Goal: Information Seeking & Learning: Check status

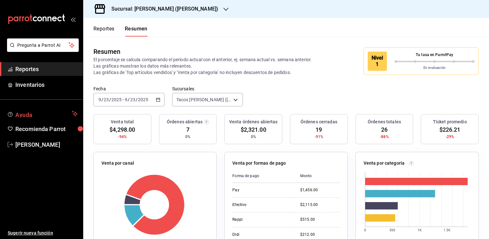
scroll to position [49, 0]
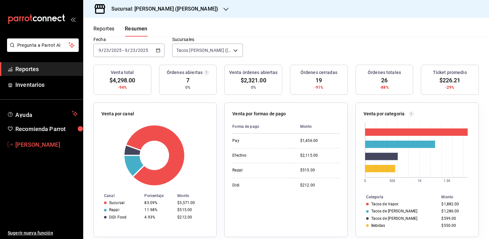
click at [38, 142] on span "[PERSON_NAME]" at bounding box center [46, 144] width 62 height 9
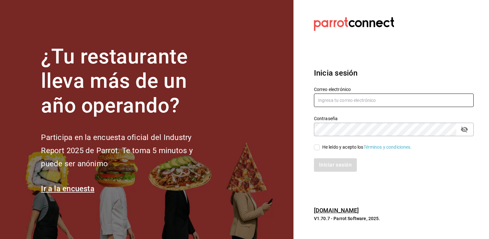
type input "[EMAIL_ADDRESS][DOMAIN_NAME]"
click at [318, 147] on input "He leído y acepto los Términos y condiciones." at bounding box center [317, 147] width 6 height 6
checkbox input "true"
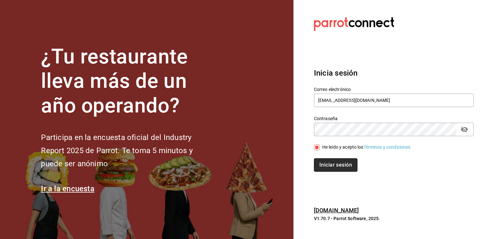
click at [337, 164] on button "Iniciar sesión" at bounding box center [336, 164] width 44 height 13
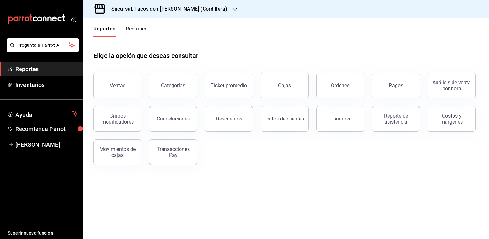
click at [232, 8] on icon "button" at bounding box center [234, 9] width 5 height 5
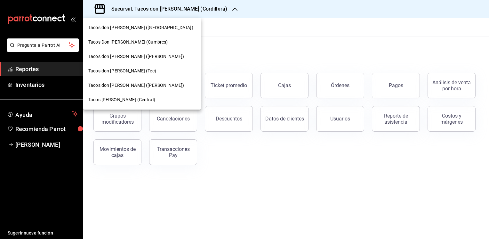
click at [129, 87] on span "Tacos don Pedro (bartolomeo)" at bounding box center [136, 85] width 96 height 7
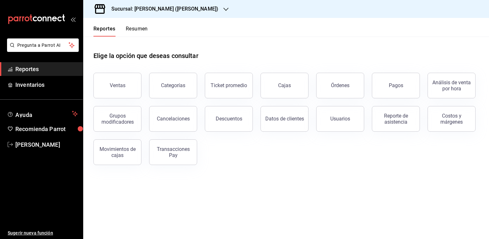
click at [148, 27] on header "Reportes Resumen" at bounding box center [286, 27] width 406 height 19
click at [141, 28] on button "Resumen" at bounding box center [137, 31] width 22 height 11
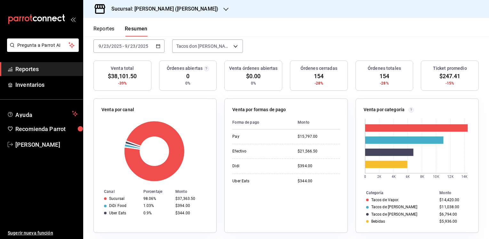
scroll to position [60, 0]
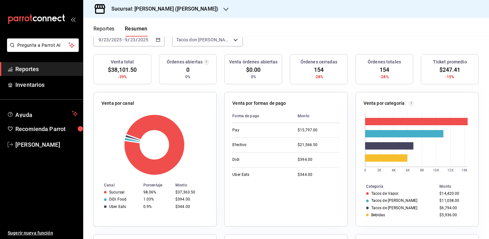
click at [105, 29] on button "Reportes" at bounding box center [103, 31] width 21 height 11
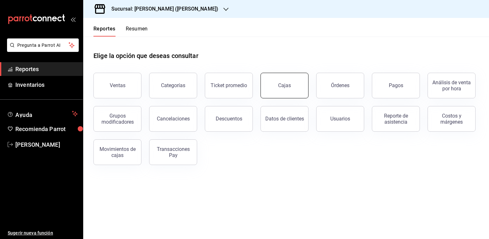
click at [290, 81] on link "Cajas" at bounding box center [285, 86] width 48 height 26
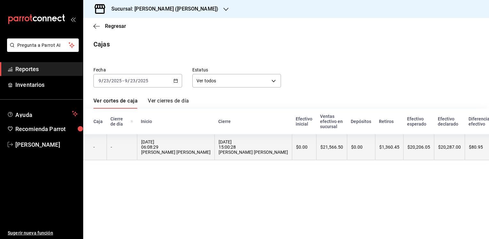
click at [375, 157] on th "$1,360.45" at bounding box center [389, 147] width 28 height 26
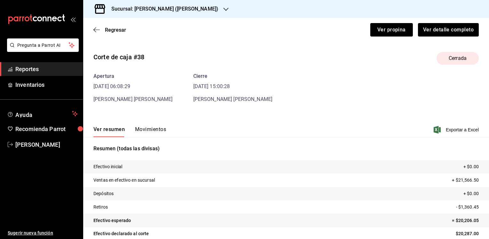
click at [147, 127] on button "Movimientos" at bounding box center [150, 131] width 31 height 11
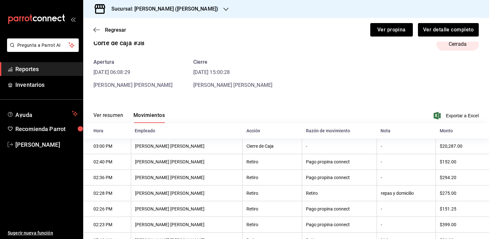
scroll to position [56, 0]
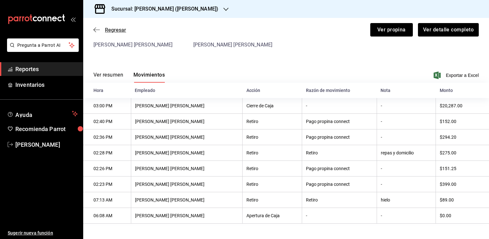
click at [118, 29] on span "Regresar" at bounding box center [115, 30] width 21 height 6
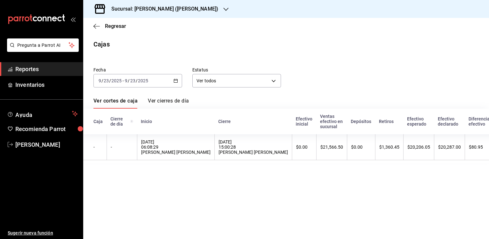
click at [223, 9] on icon "button" at bounding box center [225, 9] width 5 height 5
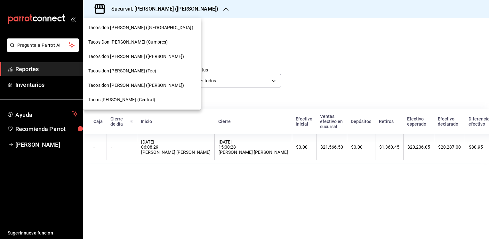
click at [125, 100] on span "Tacos Don Pedro (Central)" at bounding box center [121, 99] width 67 height 7
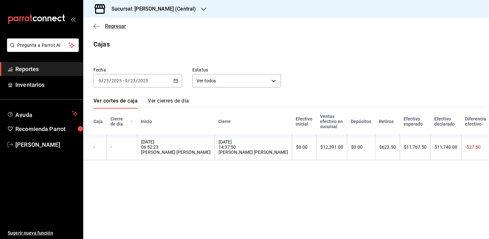
click at [106, 26] on span "Regresar" at bounding box center [115, 26] width 21 height 6
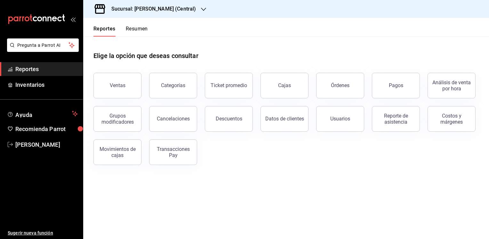
click at [137, 29] on button "Resumen" at bounding box center [137, 31] width 22 height 11
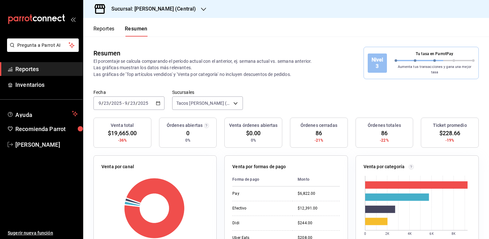
click at [315, 93] on div "Fecha 2025-09-23 9 / 23 / 2025 - 2025-09-23 9 / 23 / 2025 Sucursales Tacos Don …" at bounding box center [286, 103] width 406 height 28
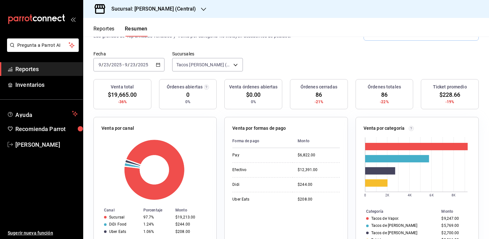
scroll to position [26, 0]
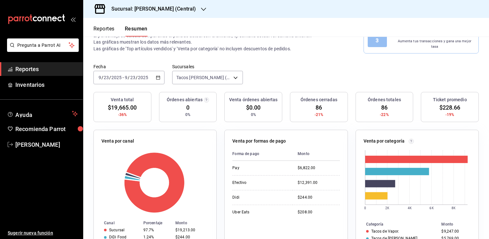
click at [105, 28] on button "Reportes" at bounding box center [103, 31] width 21 height 11
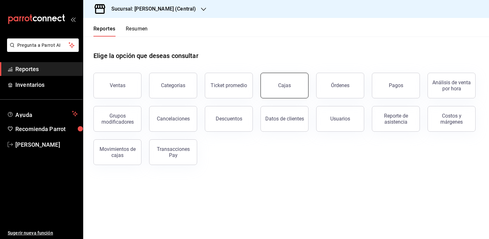
click at [291, 88] on link "Cajas" at bounding box center [285, 86] width 48 height 26
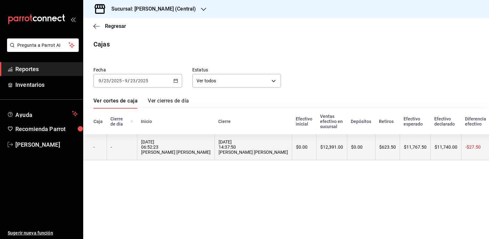
click at [266, 145] on div "23/09/2025 14:37:50 Blanca Estrella Santiago Borges" at bounding box center [253, 146] width 69 height 15
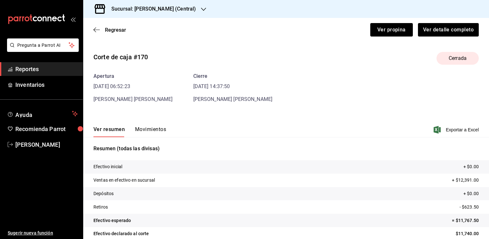
click at [157, 128] on button "Movimientos" at bounding box center [150, 131] width 31 height 11
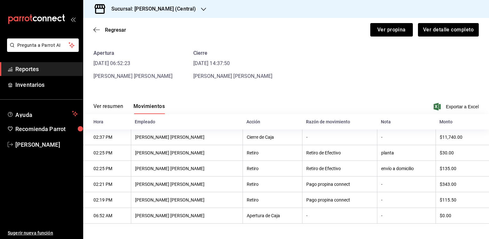
scroll to position [24, 0]
click at [114, 29] on span "Regresar" at bounding box center [115, 30] width 21 height 6
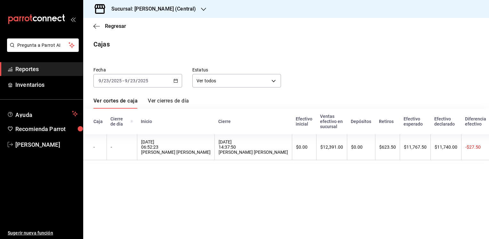
click at [205, 10] on icon "button" at bounding box center [203, 9] width 5 height 5
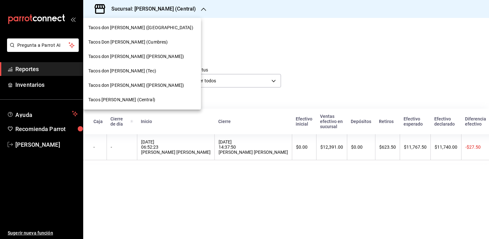
click at [114, 71] on span "Tacos don Pedro (Tec)" at bounding box center [122, 71] width 68 height 7
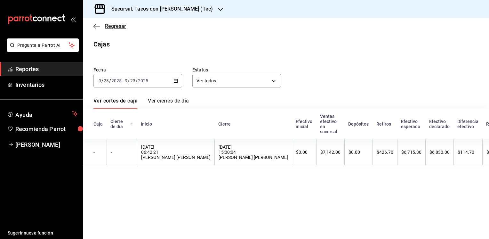
click at [111, 28] on span "Regresar" at bounding box center [115, 26] width 21 height 6
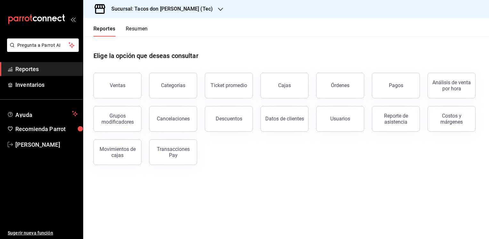
click at [134, 27] on button "Resumen" at bounding box center [137, 31] width 22 height 11
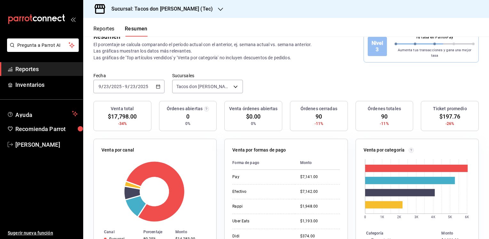
scroll to position [12, 0]
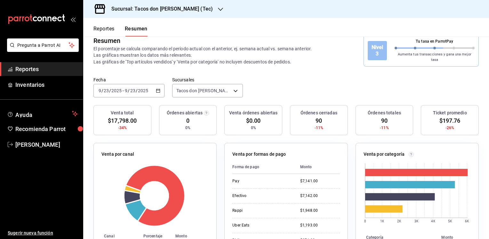
click at [104, 29] on button "Reportes" at bounding box center [103, 31] width 21 height 11
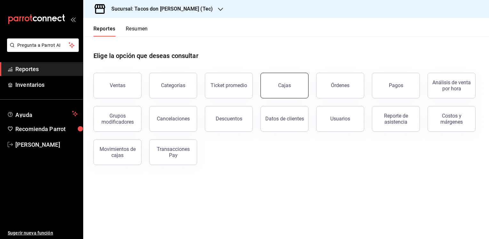
click at [291, 89] on link "Cajas" at bounding box center [285, 86] width 48 height 26
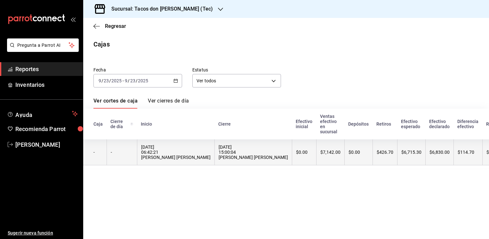
click at [373, 160] on th "$426.70" at bounding box center [385, 152] width 25 height 26
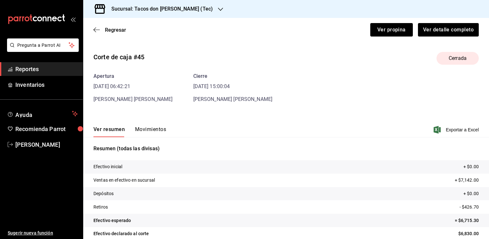
click at [154, 127] on button "Movimientos" at bounding box center [150, 131] width 31 height 11
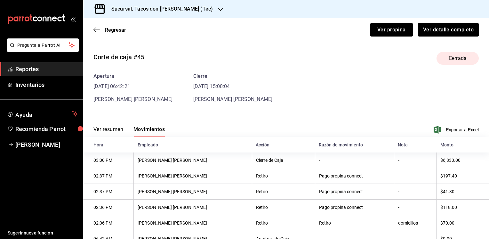
scroll to position [24, 0]
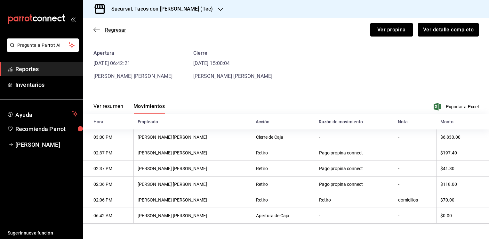
click at [117, 28] on span "Regresar" at bounding box center [115, 30] width 21 height 6
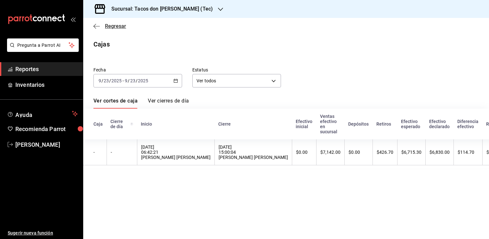
click at [119, 26] on span "Regresar" at bounding box center [115, 26] width 21 height 6
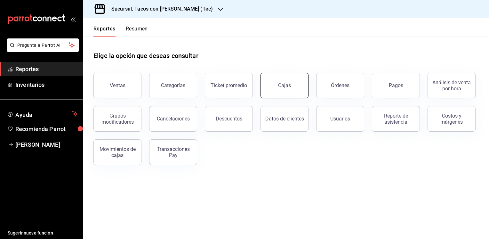
click at [292, 82] on link "Cajas" at bounding box center [285, 86] width 48 height 26
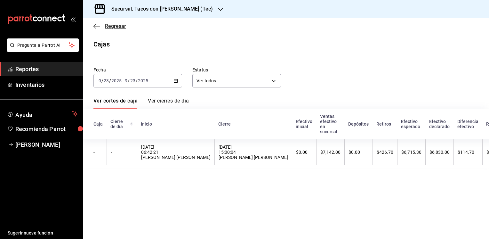
click at [120, 27] on span "Regresar" at bounding box center [115, 26] width 21 height 6
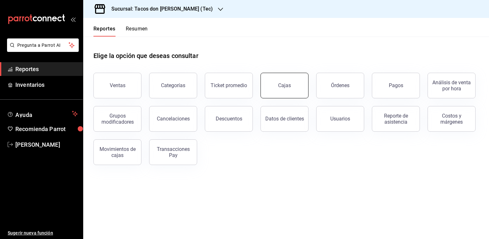
click at [288, 84] on div "Cajas" at bounding box center [284, 86] width 13 height 8
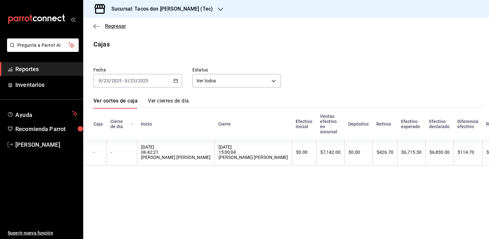
click at [105, 24] on span "Regresar" at bounding box center [115, 26] width 21 height 6
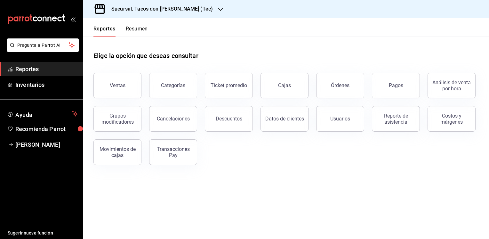
click at [218, 8] on icon "button" at bounding box center [220, 9] width 5 height 5
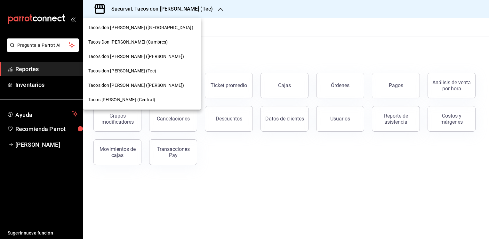
click at [136, 29] on span "Tacos don Pedro (Cordillera)" at bounding box center [140, 27] width 105 height 7
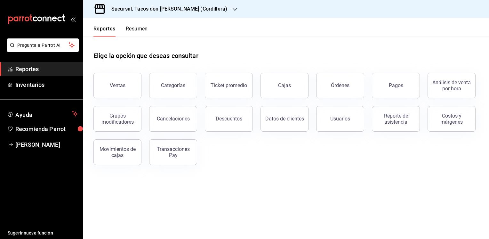
click at [140, 30] on button "Resumen" at bounding box center [137, 31] width 22 height 11
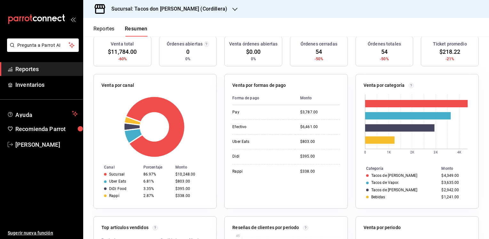
scroll to position [82, 0]
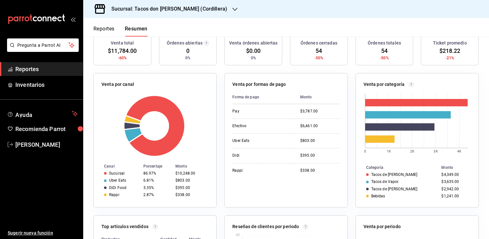
click at [108, 27] on button "Reportes" at bounding box center [103, 31] width 21 height 11
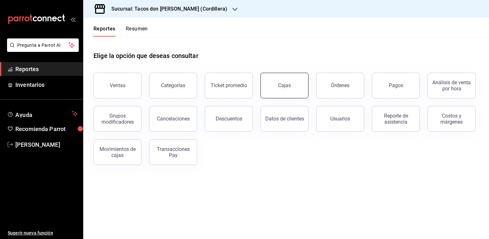
click at [291, 86] on link "Cajas" at bounding box center [285, 86] width 48 height 26
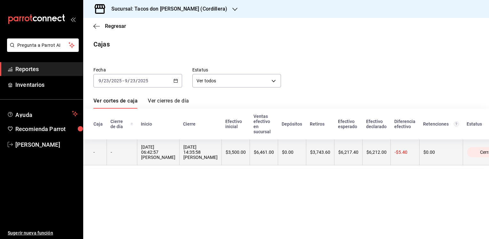
click at [334, 157] on th "$6,217.40" at bounding box center [348, 152] width 28 height 26
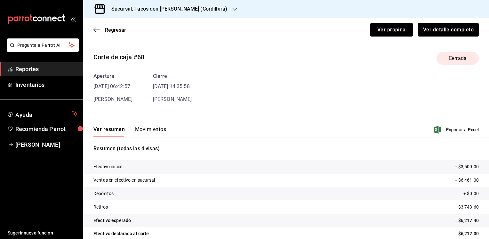
click at [149, 129] on button "Movimientos" at bounding box center [150, 131] width 31 height 11
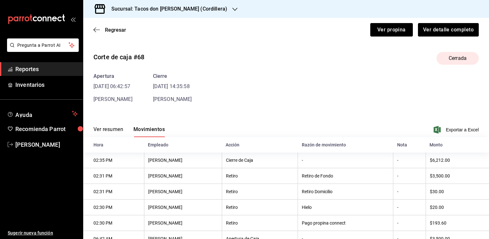
scroll to position [24, 0]
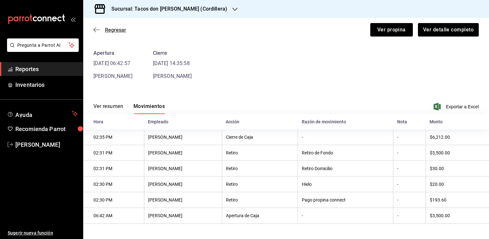
click at [107, 29] on span "Regresar" at bounding box center [115, 30] width 21 height 6
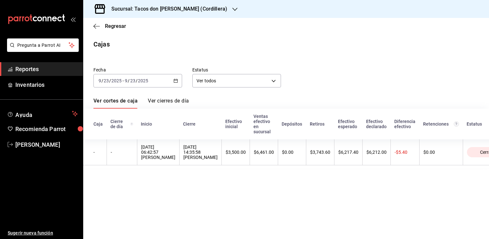
click at [209, 5] on div "Sucursal: Tacos don Pedro (Cordillera)" at bounding box center [164, 9] width 152 height 18
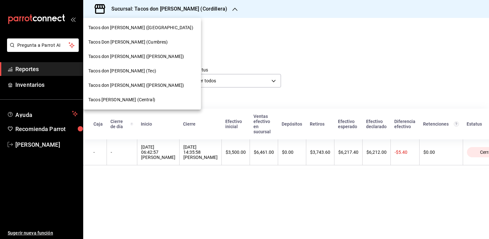
click at [118, 39] on span "Tacos Don Pedro (Cumbres)" at bounding box center [127, 42] width 79 height 7
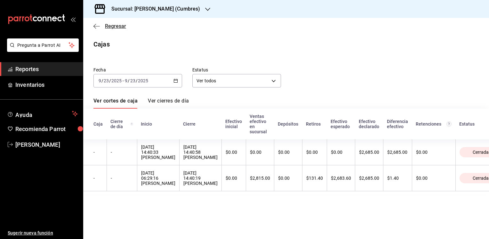
click at [110, 28] on span "Regresar" at bounding box center [115, 26] width 21 height 6
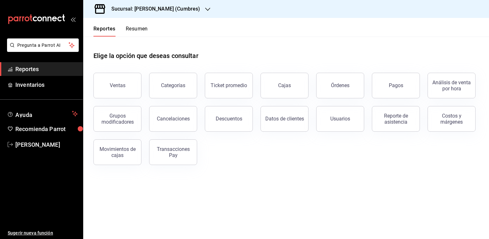
click at [134, 26] on button "Resumen" at bounding box center [137, 31] width 22 height 11
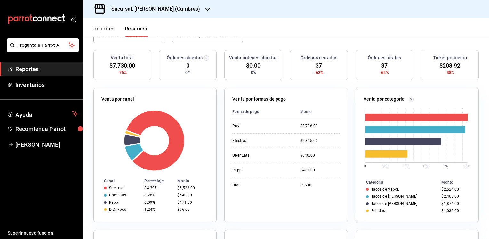
scroll to position [78, 0]
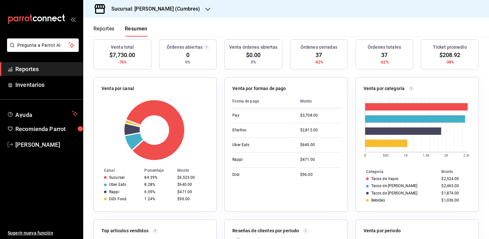
click at [105, 28] on button "Reportes" at bounding box center [103, 31] width 21 height 11
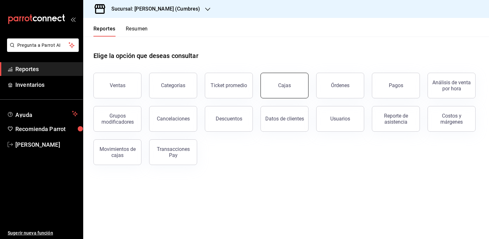
click at [271, 86] on link "Cajas" at bounding box center [285, 86] width 48 height 26
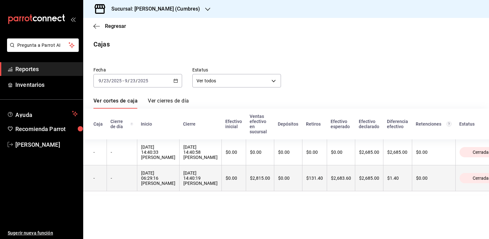
click at [331, 181] on div "$2,683.60" at bounding box center [341, 177] width 20 height 5
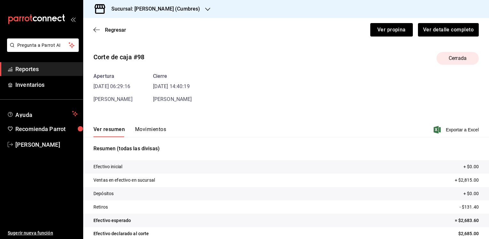
click at [151, 129] on button "Movimientos" at bounding box center [150, 131] width 31 height 11
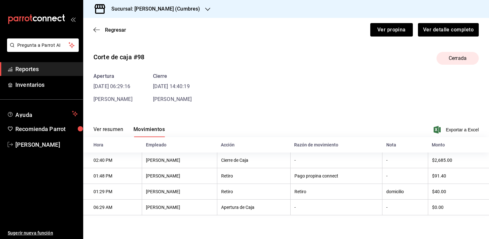
click at [396, 94] on div "Apertura 23/09/25 06:29:16 Karla Ornelas Cierre 23/09/25 14:40:19 Hazel Moreno" at bounding box center [285, 87] width 385 height 31
click at [109, 28] on span "Regresar" at bounding box center [115, 30] width 21 height 6
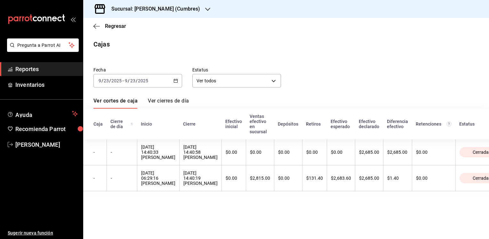
click at [208, 12] on div at bounding box center [207, 9] width 5 height 7
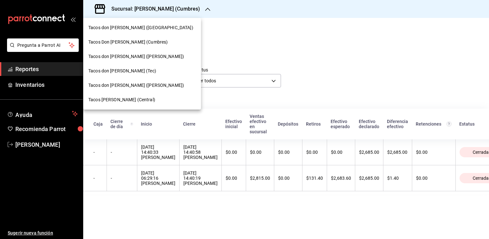
click at [133, 59] on span "Tacos [PERSON_NAME] ([PERSON_NAME])" at bounding box center [136, 56] width 96 height 7
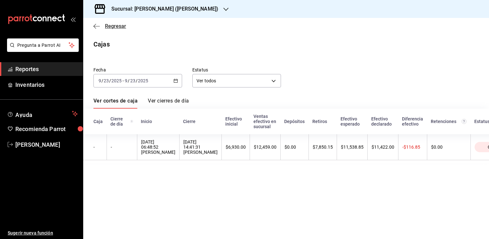
click at [116, 28] on span "Regresar" at bounding box center [115, 26] width 21 height 6
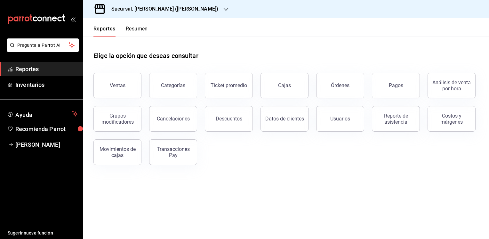
click at [139, 27] on button "Resumen" at bounding box center [137, 31] width 22 height 11
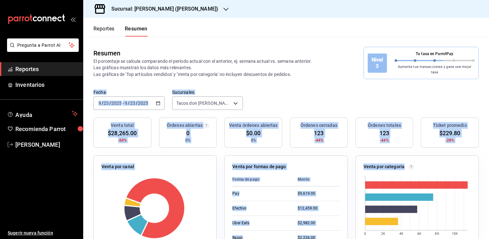
drag, startPoint x: 483, startPoint y: 84, endPoint x: 489, endPoint y: 150, distance: 66.9
click at [489, 151] on html "Pregunta a Parrot AI Reportes Inventarios Ayuda Recomienda Parrot Mario Caballe…" at bounding box center [244, 119] width 489 height 239
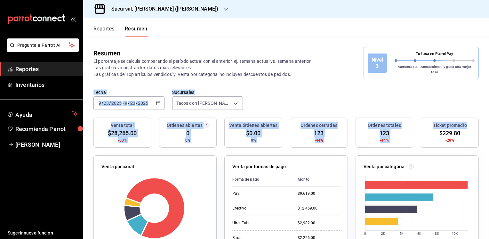
drag, startPoint x: 489, startPoint y: 150, endPoint x: 330, endPoint y: 91, distance: 169.7
click at [330, 91] on div "Fecha 2025-09-23 9 / 23 / 2025 - 2025-09-23 9 / 23 / 2025 Sucursales Tacos don …" at bounding box center [286, 103] width 406 height 28
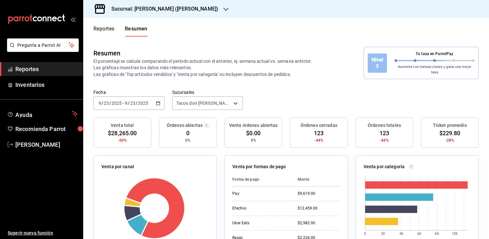
click at [219, 162] on div "Venta por formas de pago Forma de pago Monto Pay $9,619.00 Efectivo $12,459.00 …" at bounding box center [282, 219] width 131 height 142
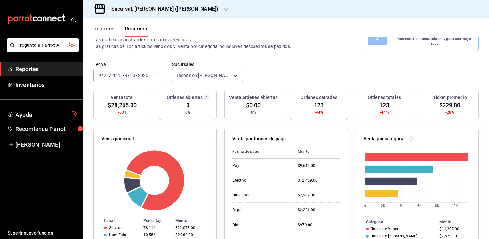
scroll to position [27, 0]
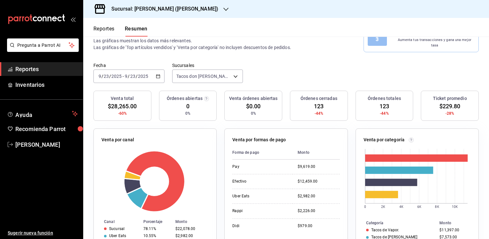
click at [104, 28] on button "Reportes" at bounding box center [103, 31] width 21 height 11
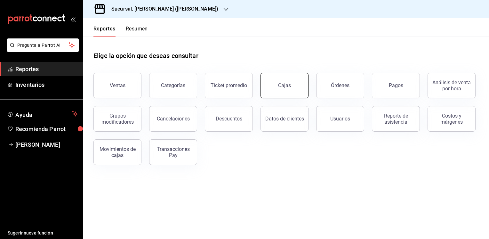
click at [294, 88] on link "Cajas" at bounding box center [285, 86] width 48 height 26
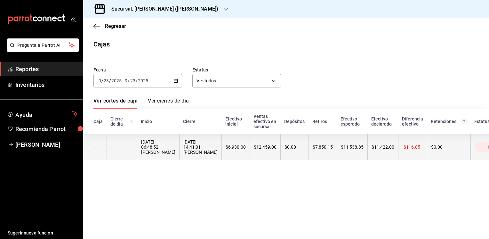
click at [254, 149] on div "$12,459.00" at bounding box center [265, 146] width 23 height 5
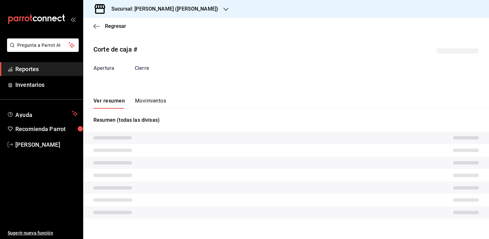
click at [250, 149] on tr at bounding box center [286, 150] width 406 height 12
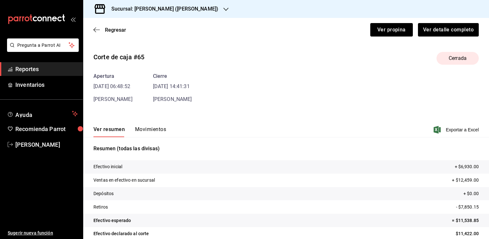
click at [150, 130] on button "Movimientos" at bounding box center [150, 131] width 31 height 11
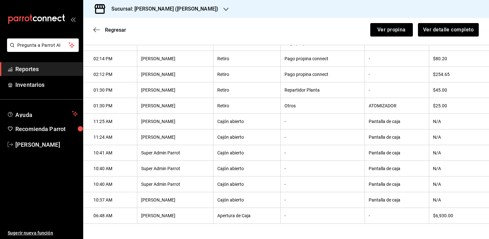
scroll to position [163, 0]
click at [108, 30] on span "Regresar" at bounding box center [115, 30] width 21 height 6
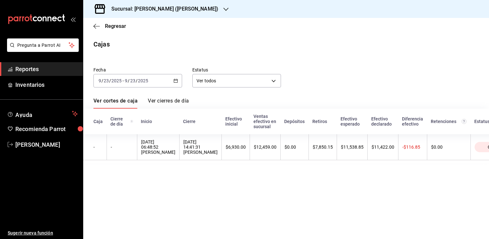
click at [385, 55] on main "Regresar Cajas Fecha 2025-09-23 9 / 23 / 2025 - 2025-09-23 9 / 23 / 2025 Estatu…" at bounding box center [286, 128] width 406 height 221
